Goal: Task Accomplishment & Management: Use online tool/utility

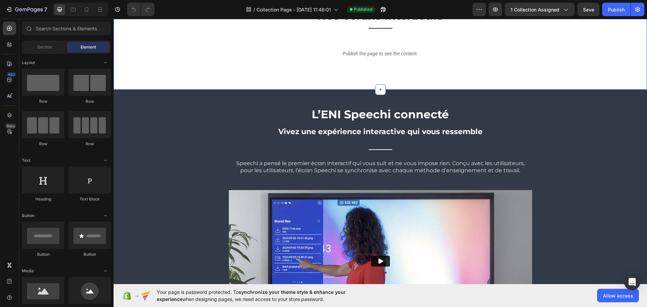
scroll to position [270, 0]
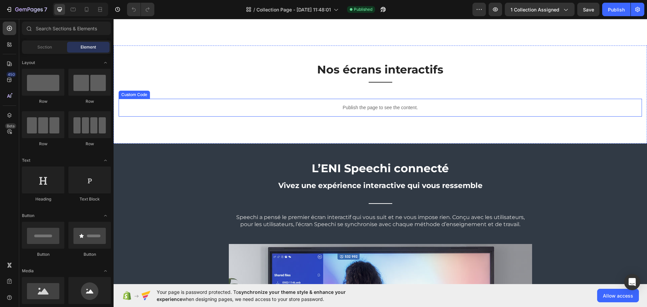
click at [317, 111] on p "Publish the page to see the content." at bounding box center [381, 107] width 524 height 7
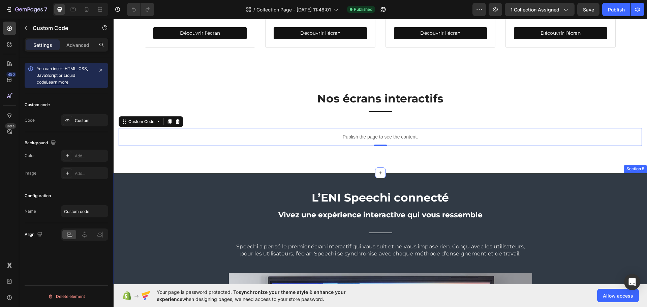
scroll to position [236, 0]
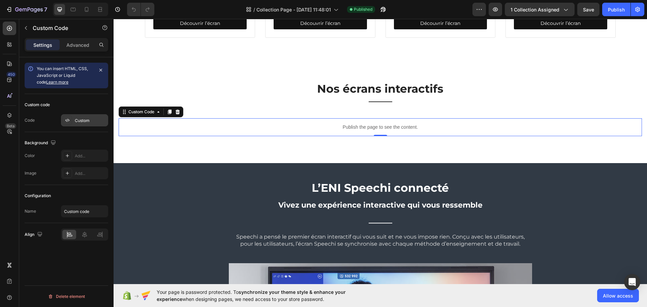
click at [87, 119] on div "Custom" at bounding box center [91, 121] width 32 height 6
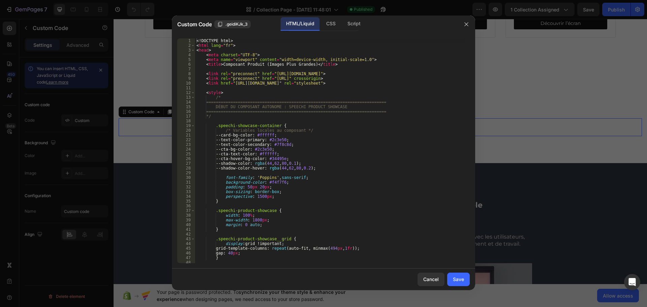
type textarea "/* Variables locales au composant */"
click at [270, 133] on div "<! DOCTYPE html > < html lang = "fr" > < head > < meta charset = "UTF-8" > < me…" at bounding box center [330, 155] width 270 height 234
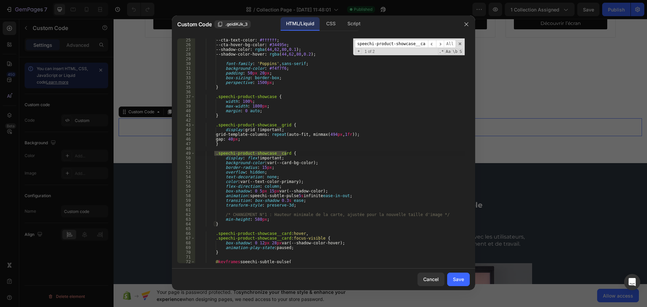
scroll to position [135, 0]
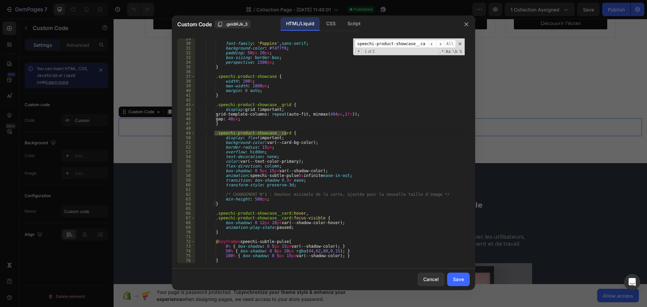
type input ".speechi-product-showcase__card"
drag, startPoint x: 257, startPoint y: 200, endPoint x: 251, endPoint y: 199, distance: 5.8
click at [251, 199] on div "font-family : ' Poppins ' , sans-serif ; background-color : #f4f7f6 ; padding :…" at bounding box center [330, 153] width 270 height 234
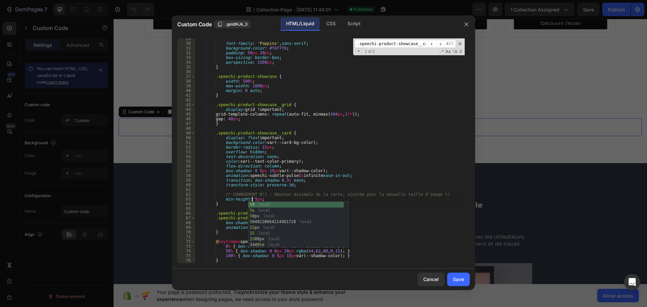
scroll to position [0, 5]
type textarea "min-height: 520px;"
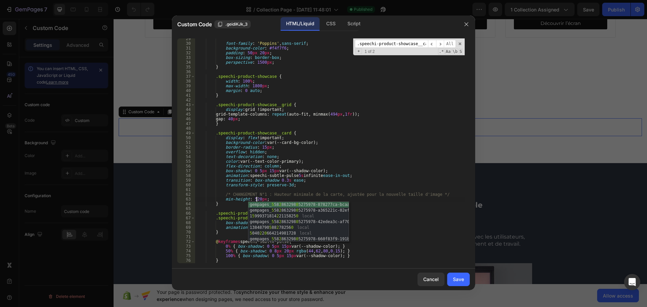
click at [293, 190] on div "font-family : ' Poppins ' , sans-serif ; background-color : #f4f7f6 ; padding :…" at bounding box center [330, 153] width 270 height 234
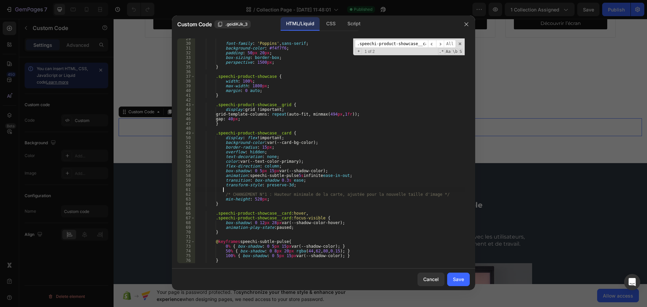
scroll to position [0, 2]
click at [258, 112] on div "font-family : ' Poppins ' , sans-serif ; background-color : #f4f7f6 ; padding :…" at bounding box center [330, 153] width 270 height 234
type textarea "display: grid !important;"
paste input ".speechi-product-showcase__image"
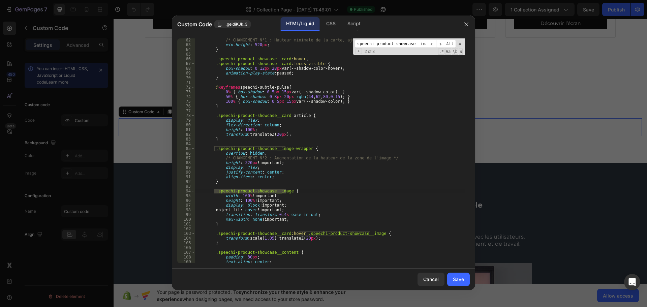
type input ".speechi-product-showcase__image"
type textarea "width: 100% !important;"
drag, startPoint x: 278, startPoint y: 196, endPoint x: 219, endPoint y: 195, distance: 58.4
click at [219, 195] on div "/* CHANGEMENT N°1 : Hauteur minimale de la carte, ajustée pour la nouvelle tail…" at bounding box center [330, 155] width 270 height 234
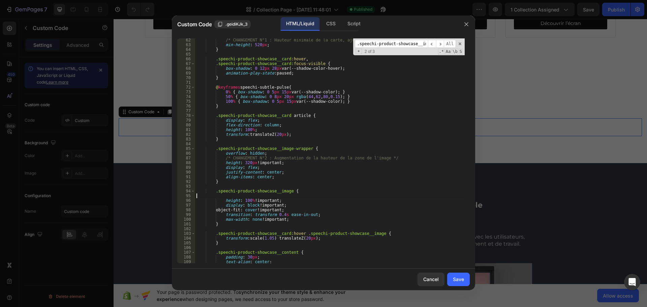
type textarea ".speechi-product-showcase__image {"
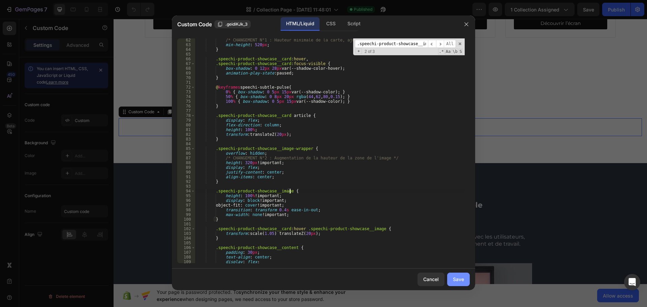
click at [460, 283] on button "Save" at bounding box center [458, 279] width 23 height 13
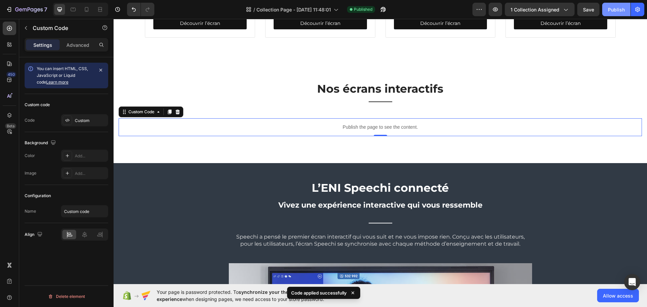
click at [618, 6] on div "Publish" at bounding box center [616, 9] width 17 height 7
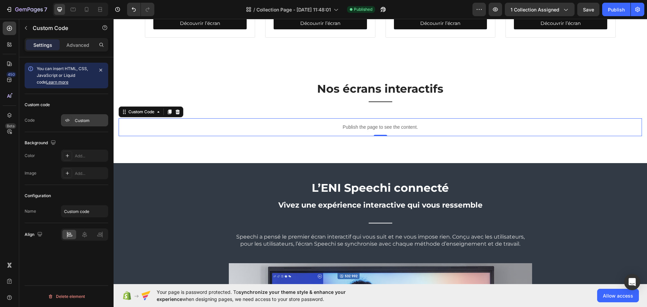
click at [82, 122] on div "Custom" at bounding box center [91, 121] width 32 height 6
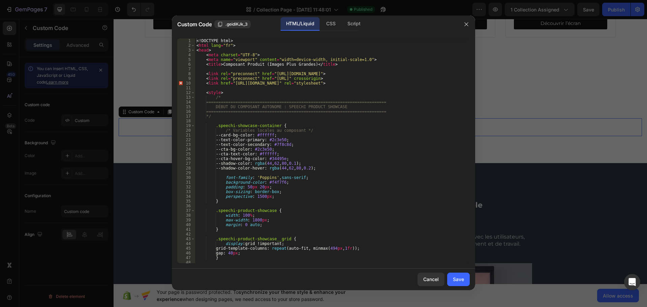
click at [271, 119] on div "<! DOCTYPE html > < html lang = "fr" > < head > < meta charset = "UTF-8" > < me…" at bounding box center [330, 155] width 270 height 234
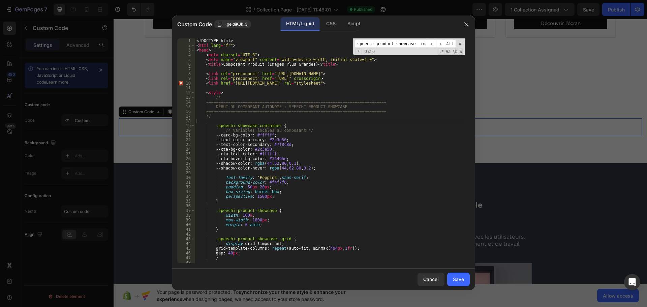
scroll to position [289, 0]
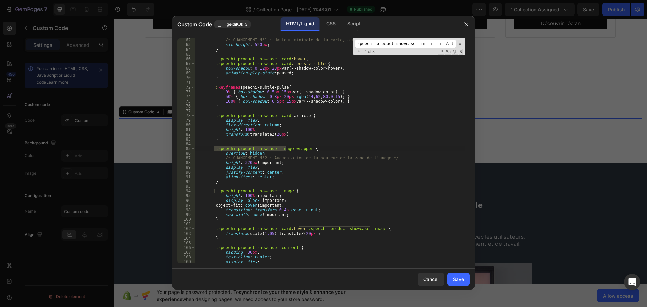
type input ".speechi-product-showcase__image"
type textarea "height: 320px !important;"
click at [249, 162] on div "/* CHANGEMENT N°1 : Hauteur minimale de la carte, ajustée pour la nouvelle tail…" at bounding box center [330, 155] width 270 height 234
click at [391, 45] on input ".speechi-product-showcase__image" at bounding box center [391, 44] width 73 height 8
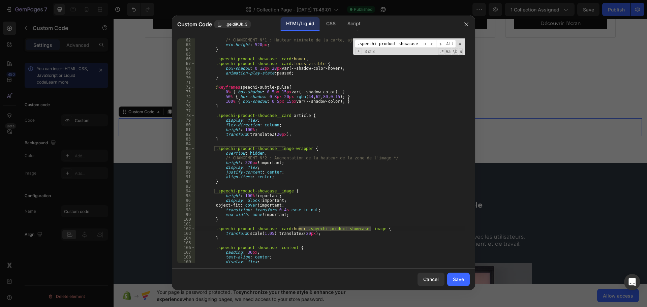
scroll to position [309, 0]
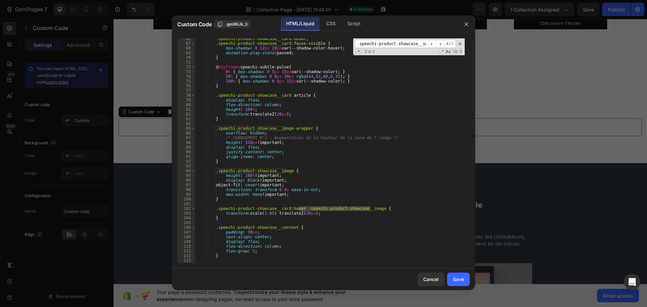
click at [367, 45] on input ".speechi-product-showcase__image" at bounding box center [391, 44] width 73 height 8
paste input "grid-template-columns:"
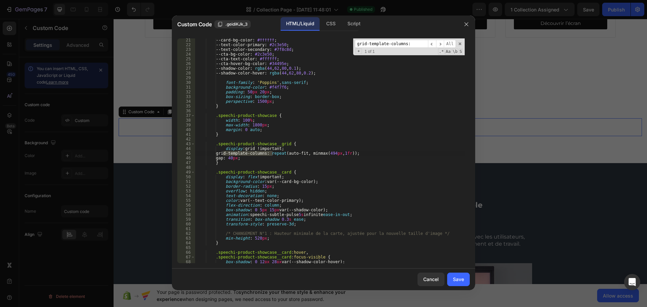
scroll to position [95, 0]
type input "grid-template-columns:"
drag, startPoint x: 334, startPoint y: 154, endPoint x: 329, endPoint y: 155, distance: 5.5
click at [329, 155] on div "--card-bg-color : #ffffff ; --text-color-primary : #2c3e50 ; --text-color-secon…" at bounding box center [330, 155] width 270 height 234
click at [352, 121] on div "--card-bg-color : #ffffff ; --text-color-primary : #2c3e50 ; --text-color-secon…" at bounding box center [330, 155] width 270 height 234
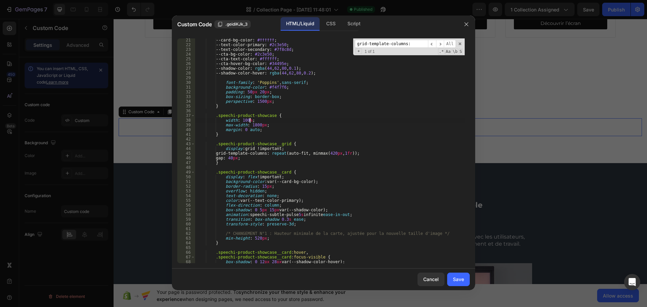
scroll to position [0, 4]
type textarea "width: 100%;"
click at [462, 281] on div "Save" at bounding box center [458, 279] width 11 height 7
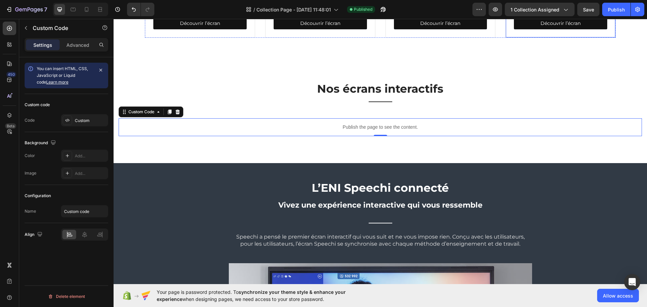
click at [611, 20] on div "Image Ecran interactif tactile SuperGlass 3 Heading Précis & Puissant Text bloc…" at bounding box center [561, 1] width 110 height 74
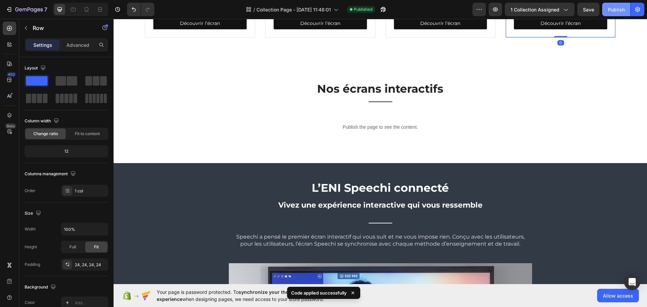
click at [615, 12] on div "Publish" at bounding box center [616, 9] width 17 height 7
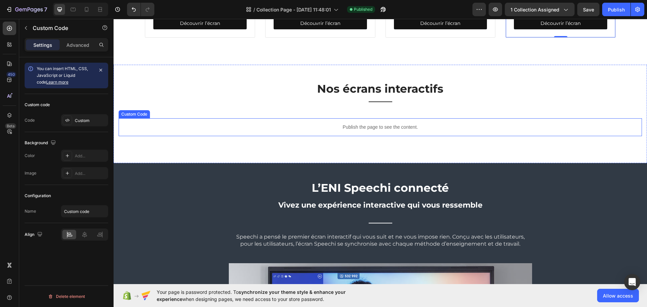
click at [273, 131] on p "Publish the page to see the content." at bounding box center [381, 127] width 524 height 7
click at [88, 120] on div "Custom" at bounding box center [91, 121] width 32 height 6
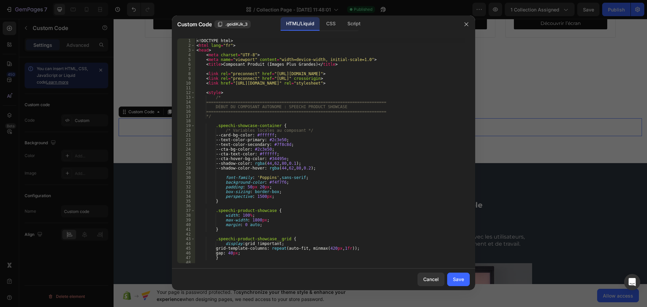
type textarea "/* Variables locales au composant */"
click at [251, 129] on div "<! DOCTYPE html > < html lang = "fr" > < head > < meta charset = "UTF-8" > < me…" at bounding box center [330, 155] width 270 height 234
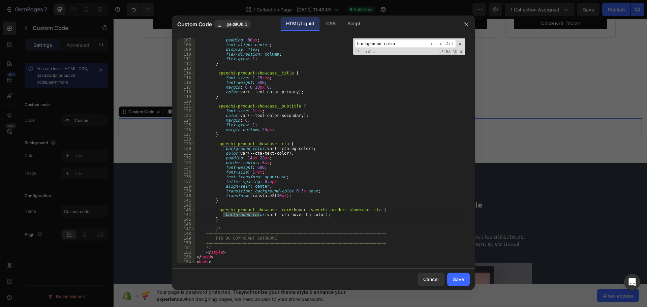
scroll to position [29, 0]
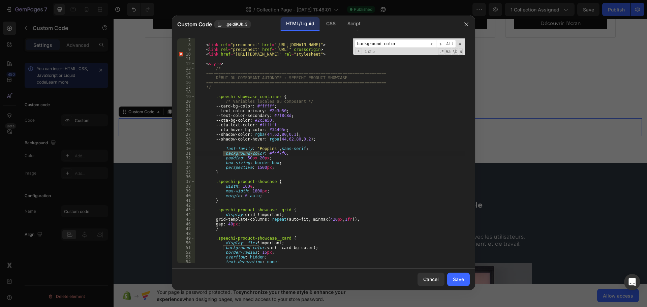
type input "background-color"
drag, startPoint x: 263, startPoint y: 152, endPoint x: 280, endPoint y: 153, distance: 16.9
click at [280, 153] on div "< link rel = "preconnect" href = "[URL][DOMAIN_NAME]" > < link rel = "preconnec…" at bounding box center [330, 155] width 270 height 234
paste textarea "9f9f9"
type textarea "background-color: #f9f9f9;"
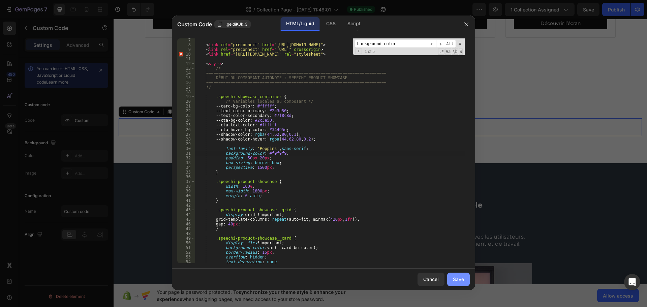
click at [465, 284] on button "Save" at bounding box center [458, 279] width 23 height 13
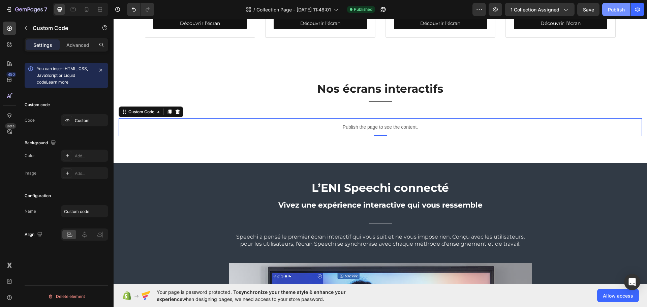
click at [612, 13] on div "Publish" at bounding box center [616, 9] width 17 height 7
